Goal: Task Accomplishment & Management: Manage account settings

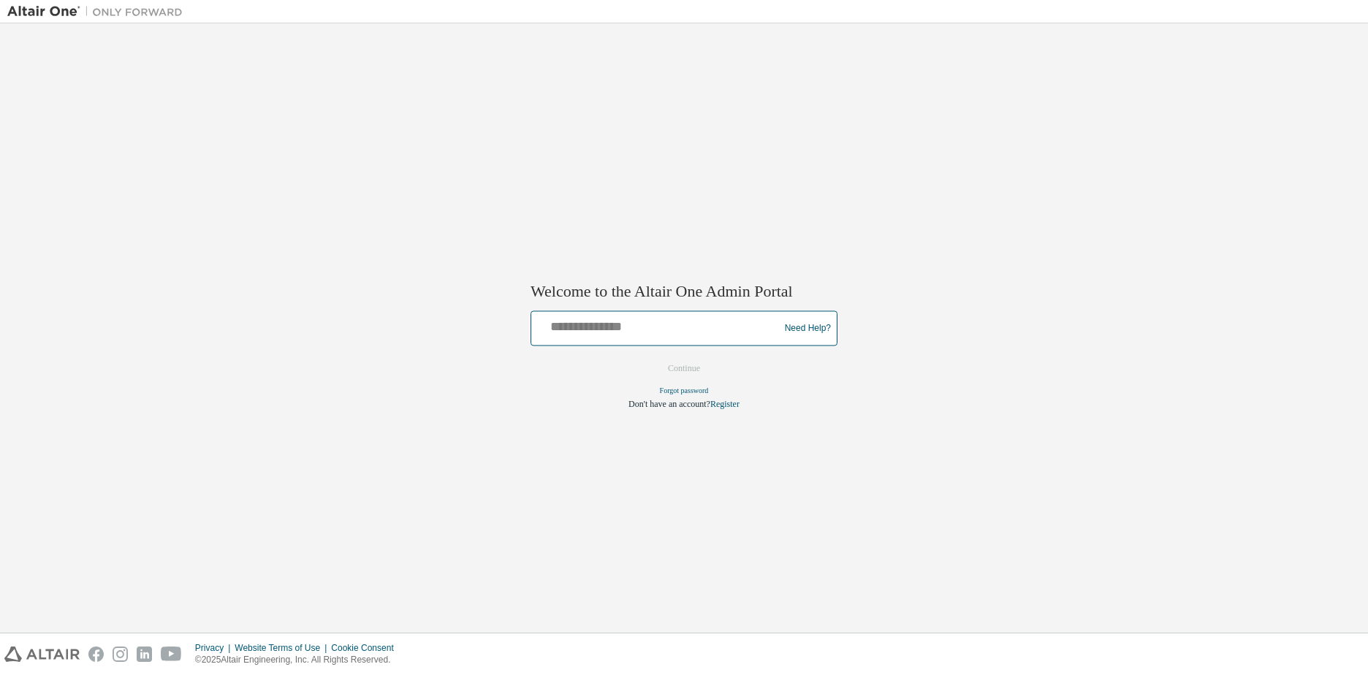
click at [607, 316] on input "text" at bounding box center [657, 325] width 240 height 21
type input "**********"
click at [653, 358] on button "Continue" at bounding box center [684, 369] width 63 height 22
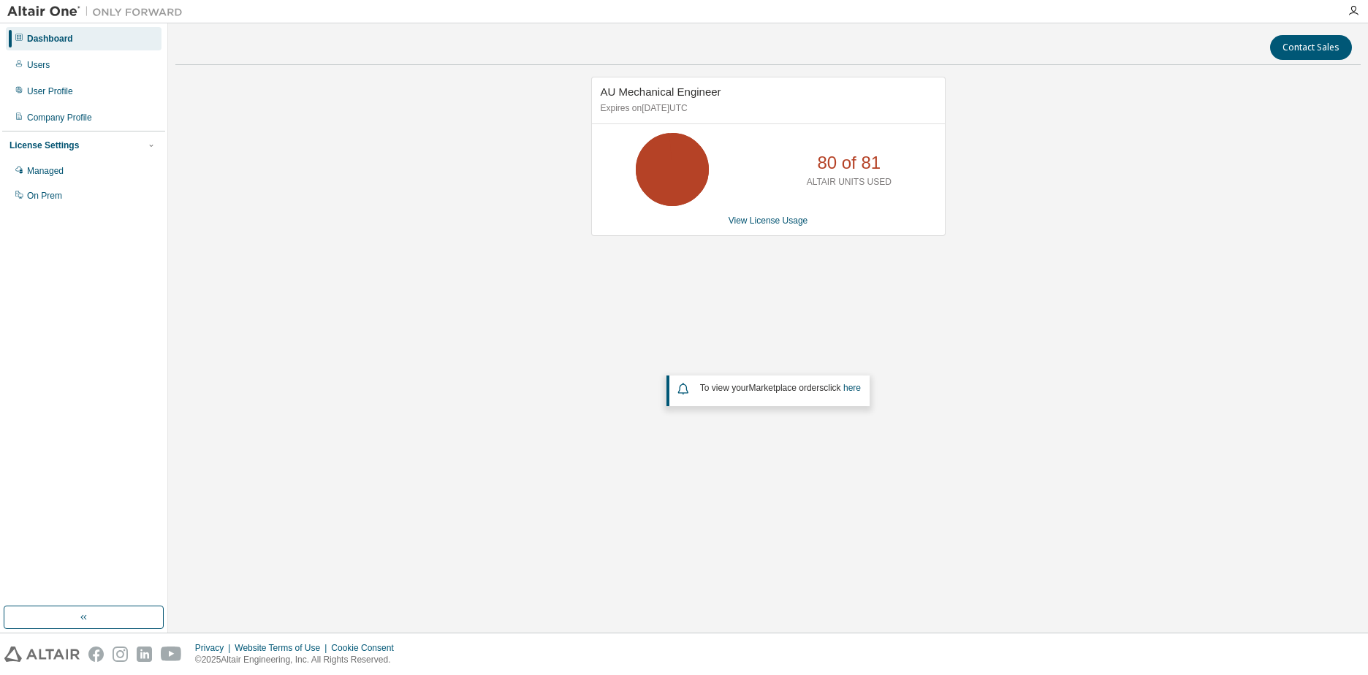
click at [985, 211] on div "AU Mechanical Engineer Expires on [DATE] UTC 80 of 81 ALTAIR UNITS USED View Li…" at bounding box center [767, 296] width 1185 height 439
click at [1058, 290] on div "AU Mechanical Engineer Expires on [DATE] UTC 80 of 81 ALTAIR UNITS USED View Li…" at bounding box center [767, 296] width 1185 height 439
click at [1127, 274] on div "AU Mechanical Engineer Expires on [DATE] UTC 80 of 81 ALTAIR UNITS USED View Li…" at bounding box center [767, 296] width 1185 height 439
click at [1044, 227] on div "AU Mechanical Engineer Expires on [DATE] UTC 80 of 81 ALTAIR UNITS USED View Li…" at bounding box center [767, 296] width 1185 height 439
click at [1034, 177] on div "AU Mechanical Engineer Expires on [DATE] UTC 80 of 81 ALTAIR UNITS USED View Li…" at bounding box center [767, 296] width 1185 height 439
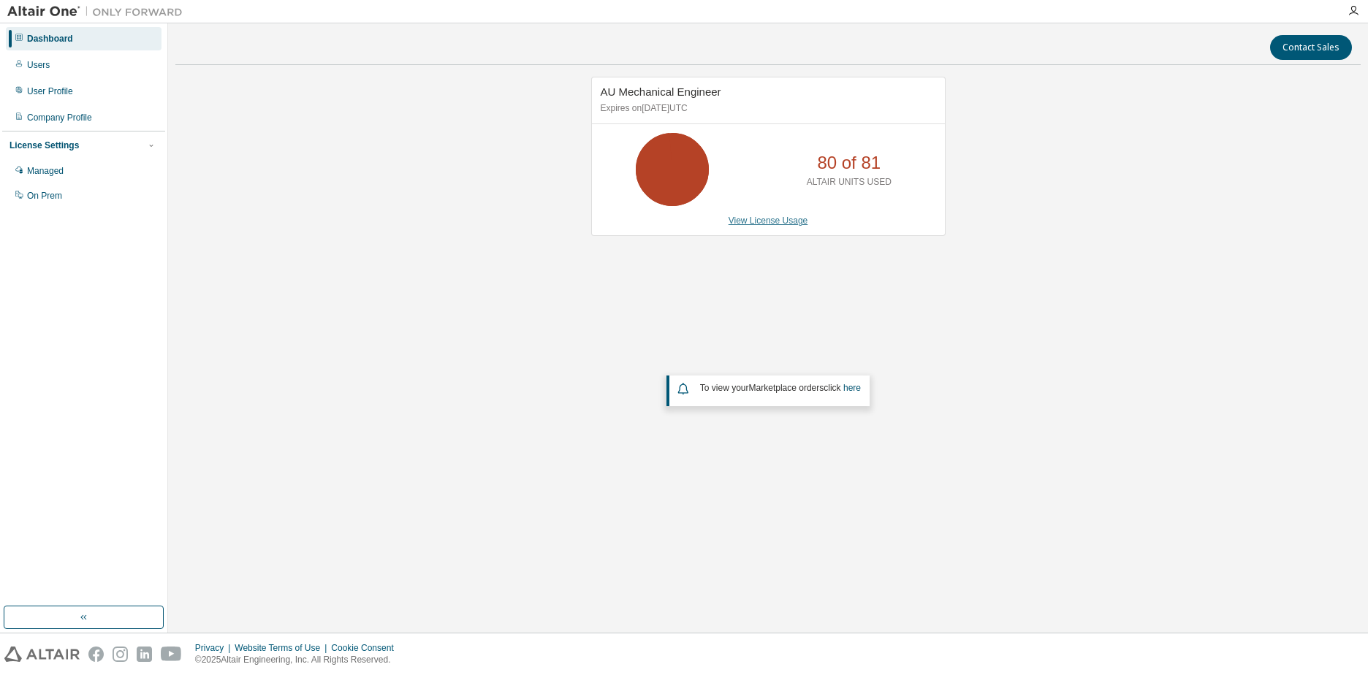
click at [753, 226] on link "View License Usage" at bounding box center [769, 221] width 80 height 10
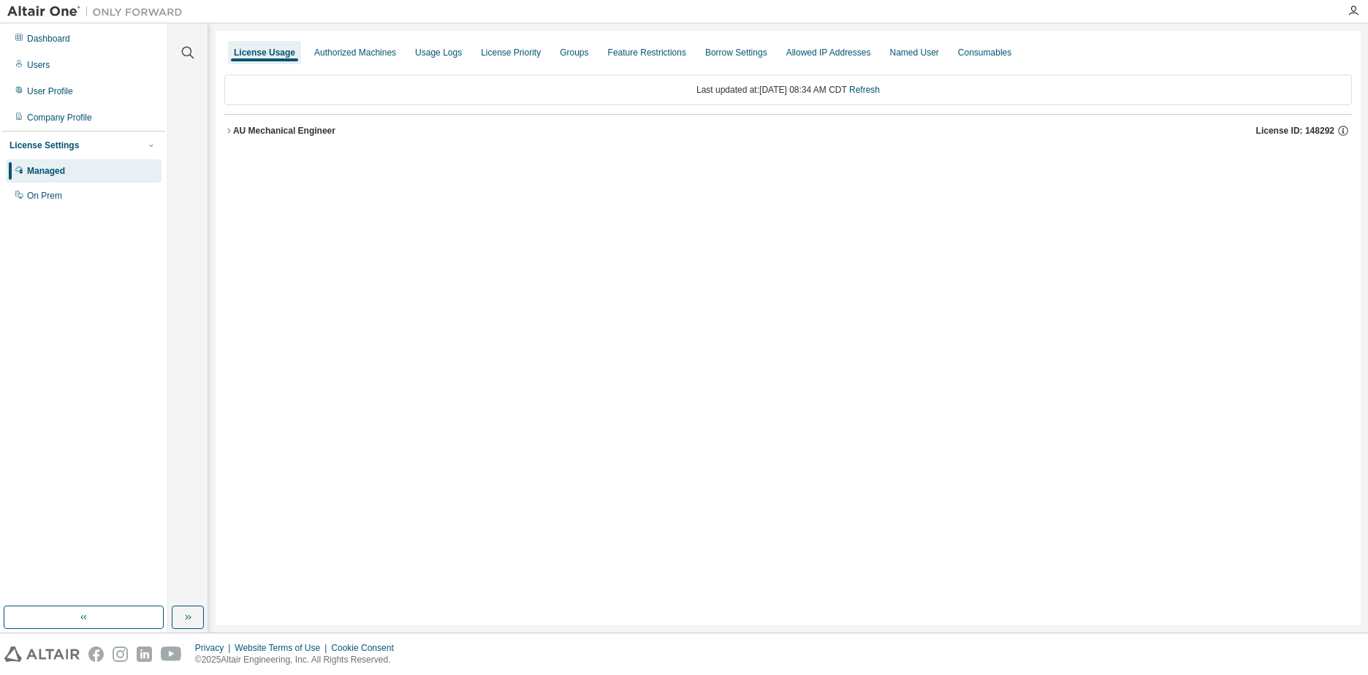
click at [280, 134] on div "AU Mechanical Engineer" at bounding box center [284, 131] width 102 height 12
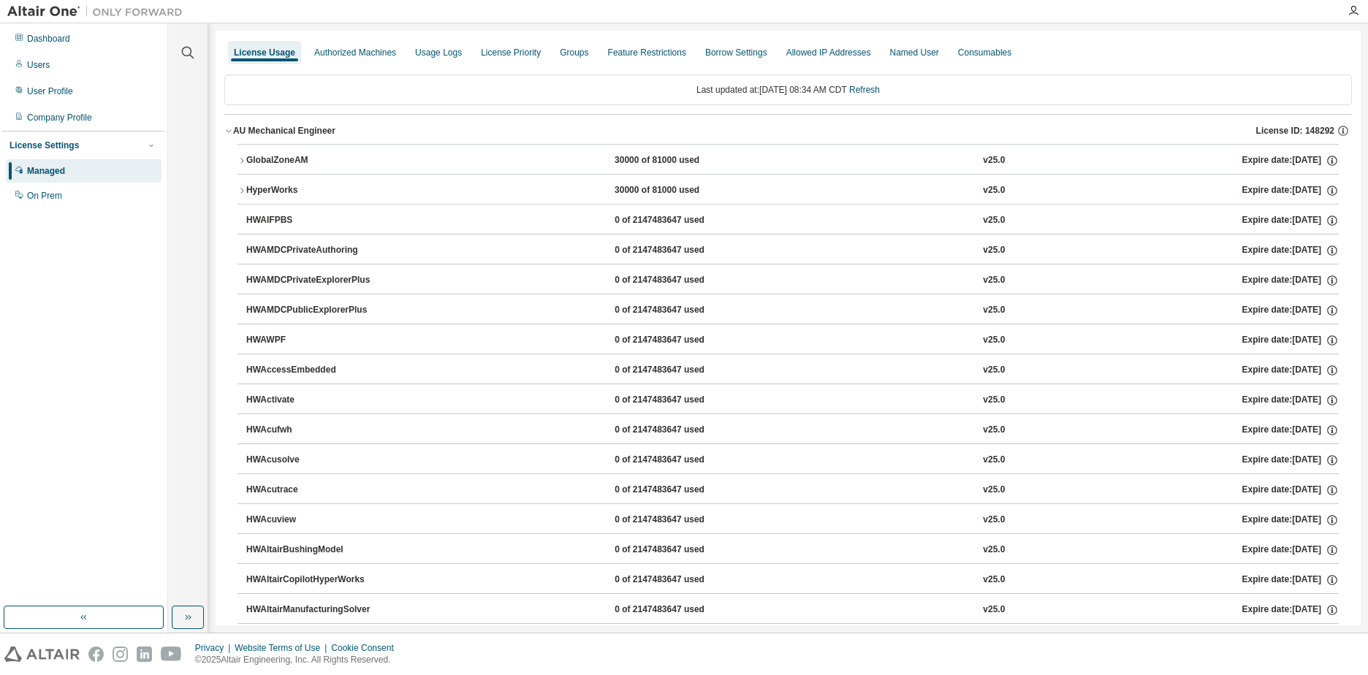
click at [295, 160] on div "GlobalZoneAM" at bounding box center [312, 160] width 132 height 13
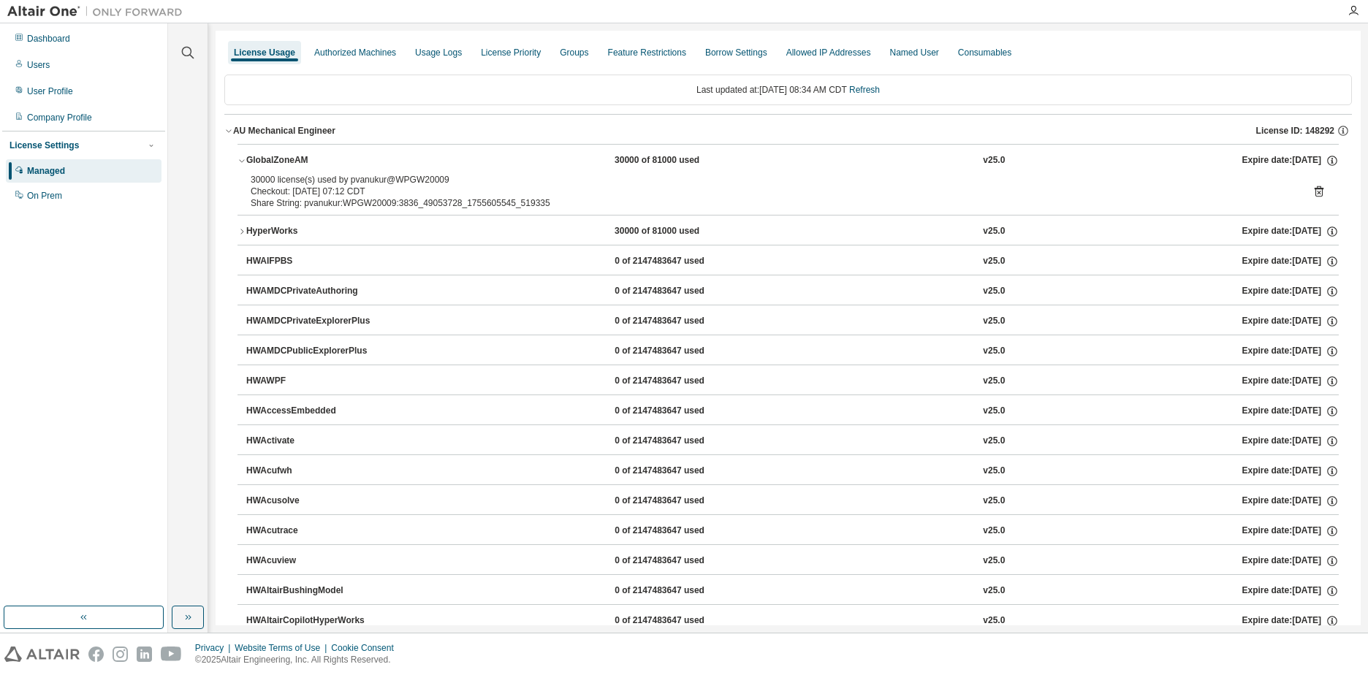
click at [296, 229] on div "HyperWorks" at bounding box center [312, 231] width 132 height 13
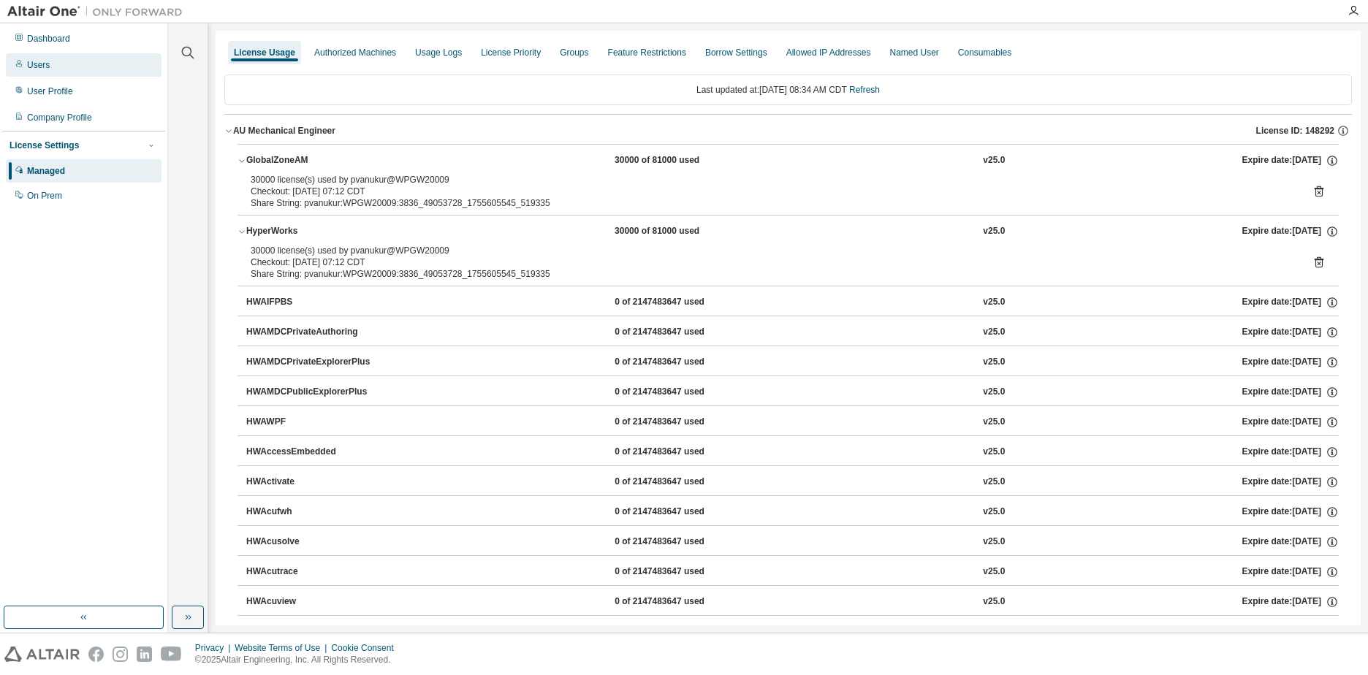
click at [74, 56] on div "Users" at bounding box center [84, 64] width 156 height 23
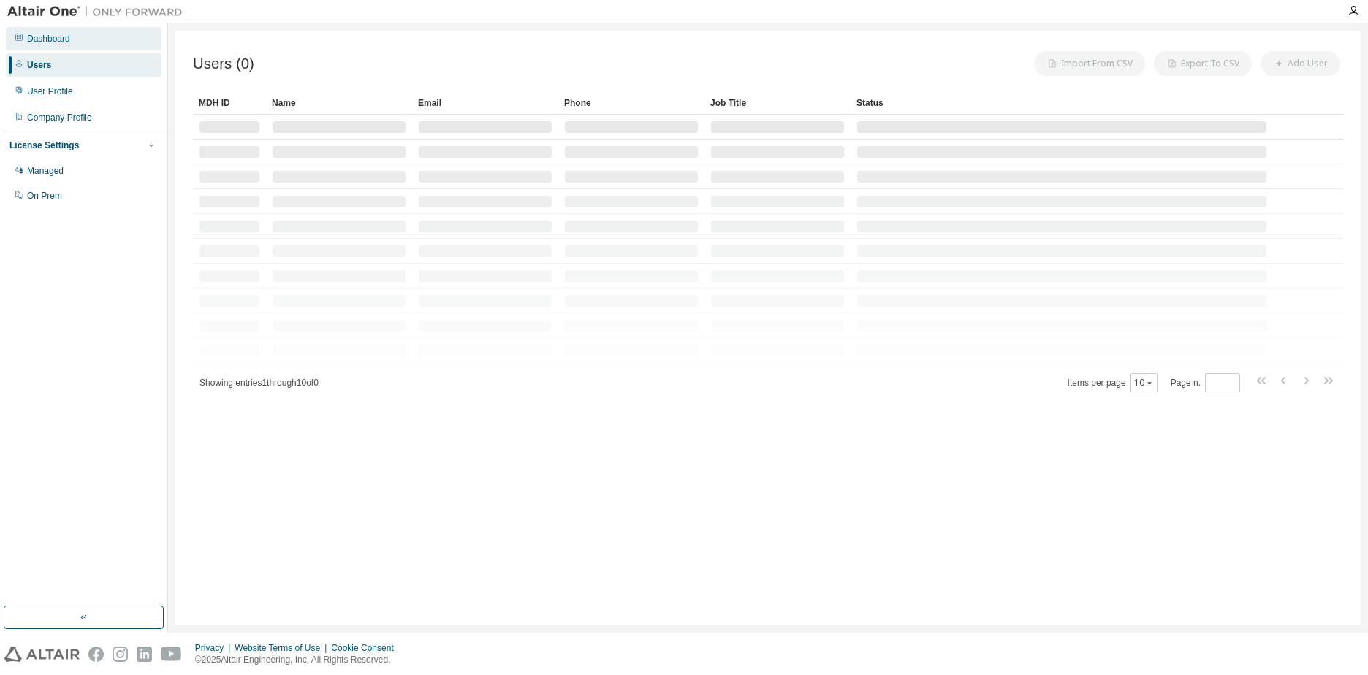
click at [71, 42] on div "Dashboard" at bounding box center [84, 38] width 156 height 23
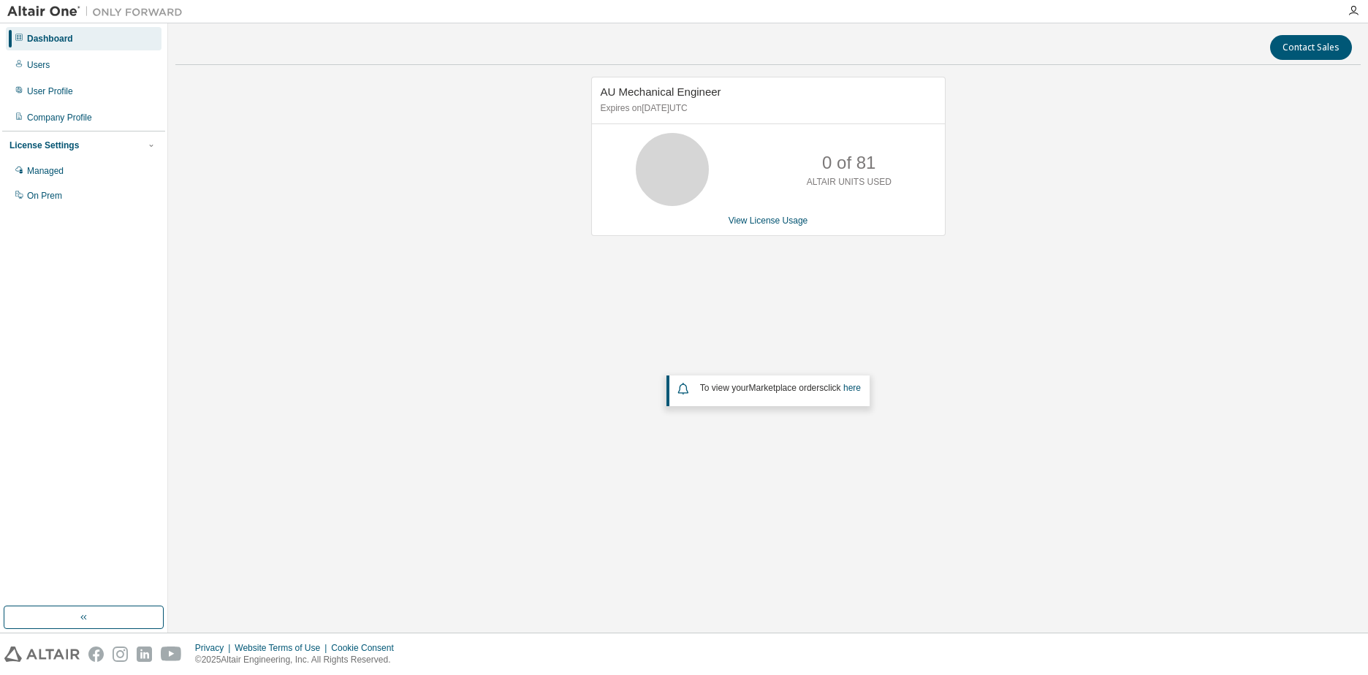
click at [932, 304] on div "AU Mechanical Engineer Expires on [DATE] UTC 0 of 81 ALTAIR UNITS USED View Lic…" at bounding box center [767, 296] width 1185 height 439
